Goal: Transaction & Acquisition: Purchase product/service

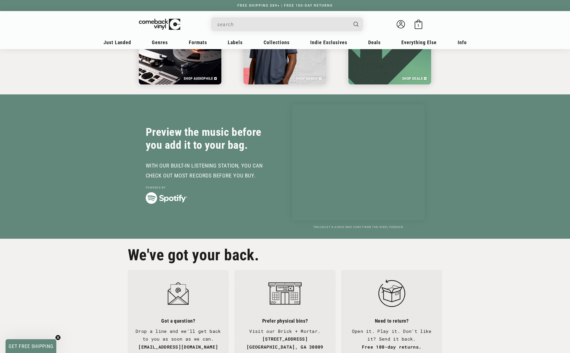
scroll to position [1162, 0]
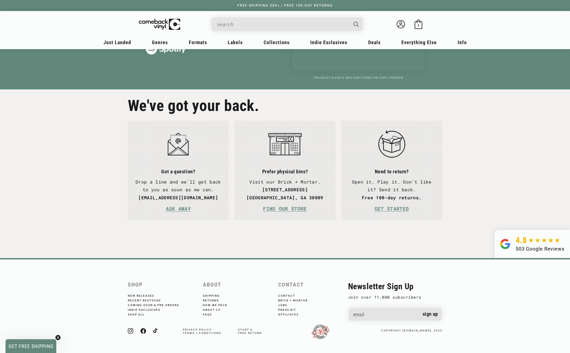
click at [36, 344] on span "GET FREE SHIPPING" at bounding box center [31, 347] width 45 height 6
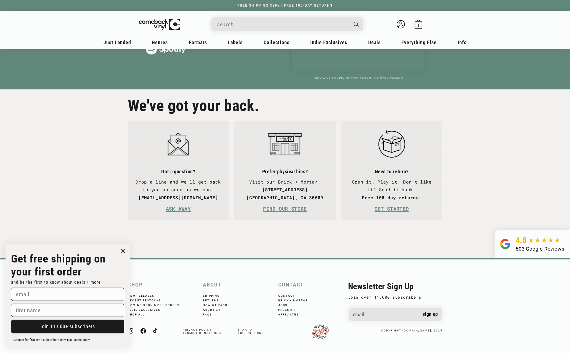
scroll to position [0, 570]
click at [299, 243] on div "4.8 503 Google Reviews" at bounding box center [285, 244] width 570 height 28
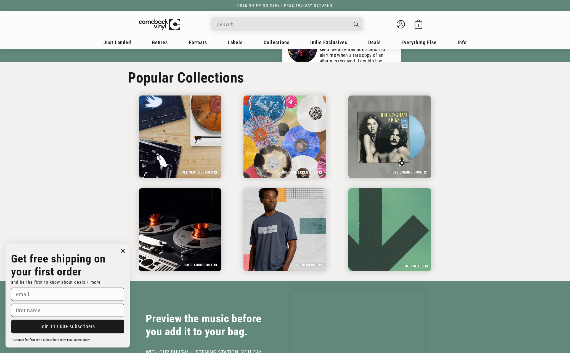
scroll to position [819, 0]
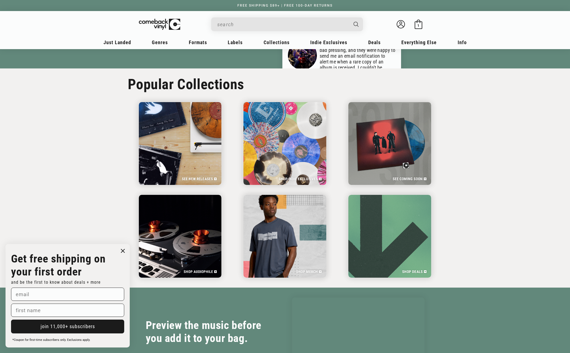
click at [122, 251] on icon "Close dialog" at bounding box center [122, 250] width 3 height 3
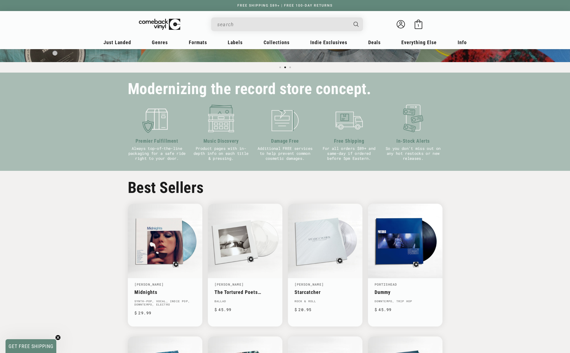
scroll to position [0, 0]
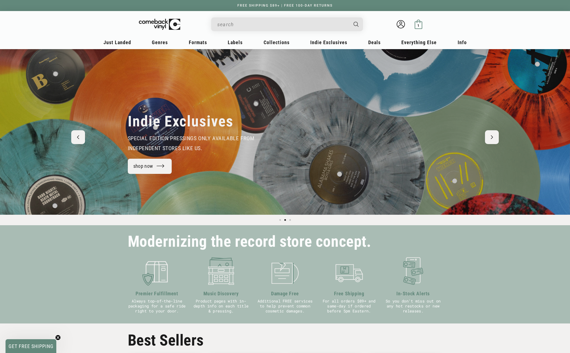
click at [418, 24] on span "1" at bounding box center [419, 25] width 2 height 4
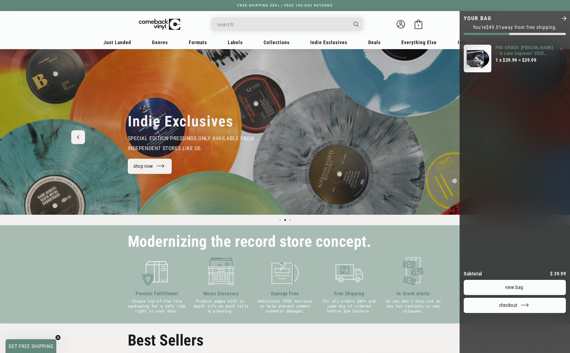
click at [525, 47] on link "PRE-ORDER: [PERSON_NAME] - "A Love Supreme" 2025 Pressing" at bounding box center [526, 51] width 60 height 12
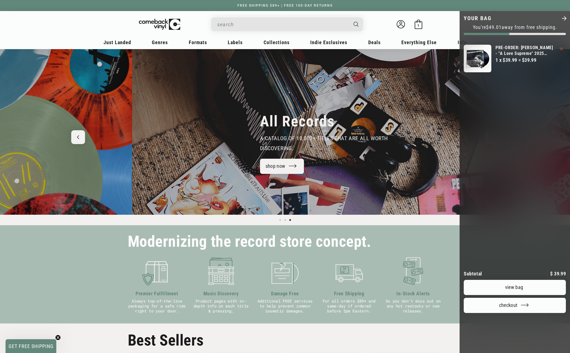
scroll to position [0, 1109]
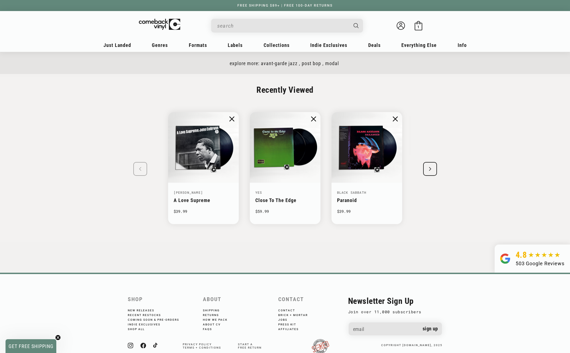
scroll to position [841, 0]
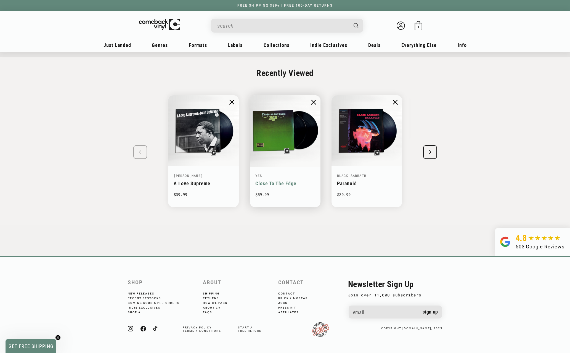
click at [264, 185] on link "Close To The Edge" at bounding box center [276, 184] width 41 height 6
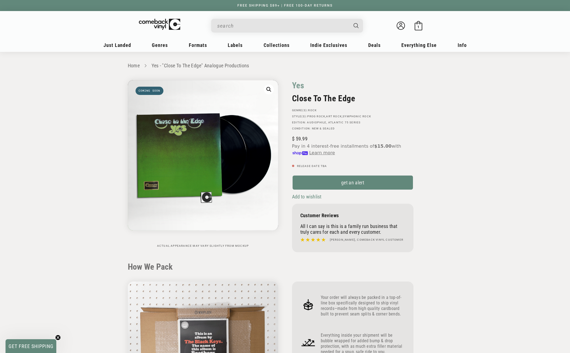
click at [486, 186] on section "Home Yes - "Close To The Edge" Analogue Productions Skip to product information…" at bounding box center [285, 312] width 570 height 520
